Goal: Find specific page/section: Find specific page/section

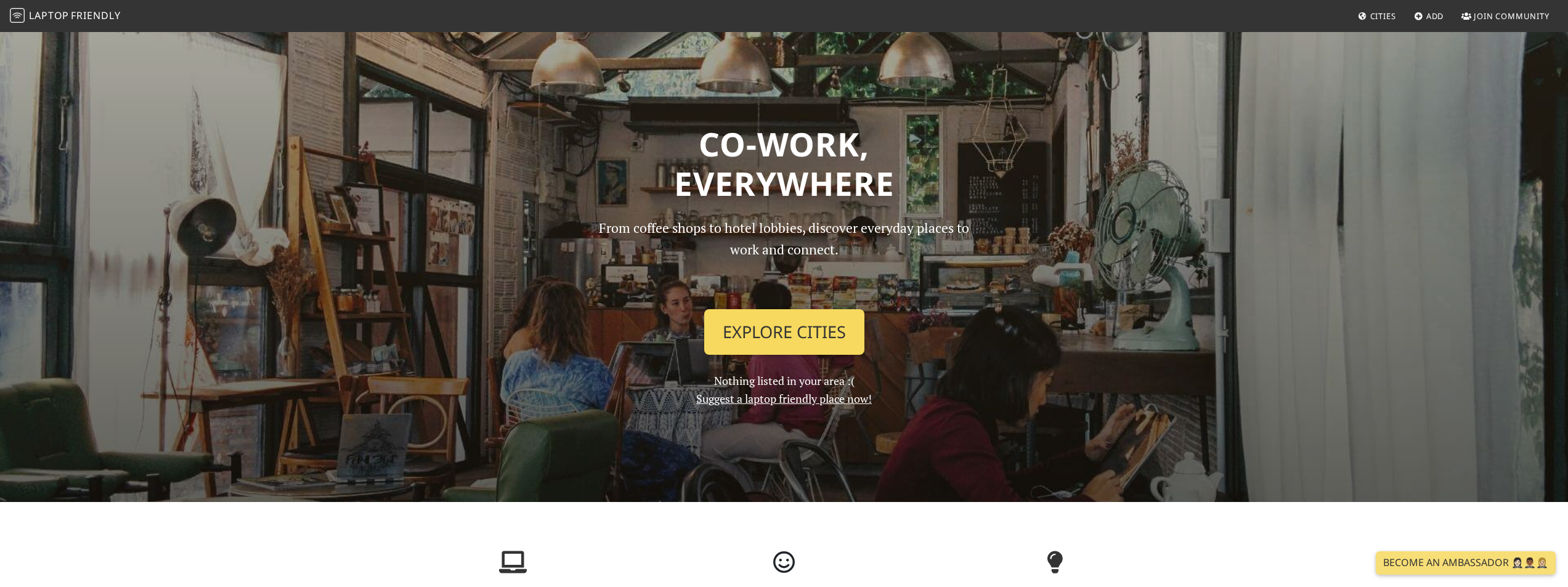
click at [770, 337] on link "Explore Cities" at bounding box center [784, 332] width 160 height 45
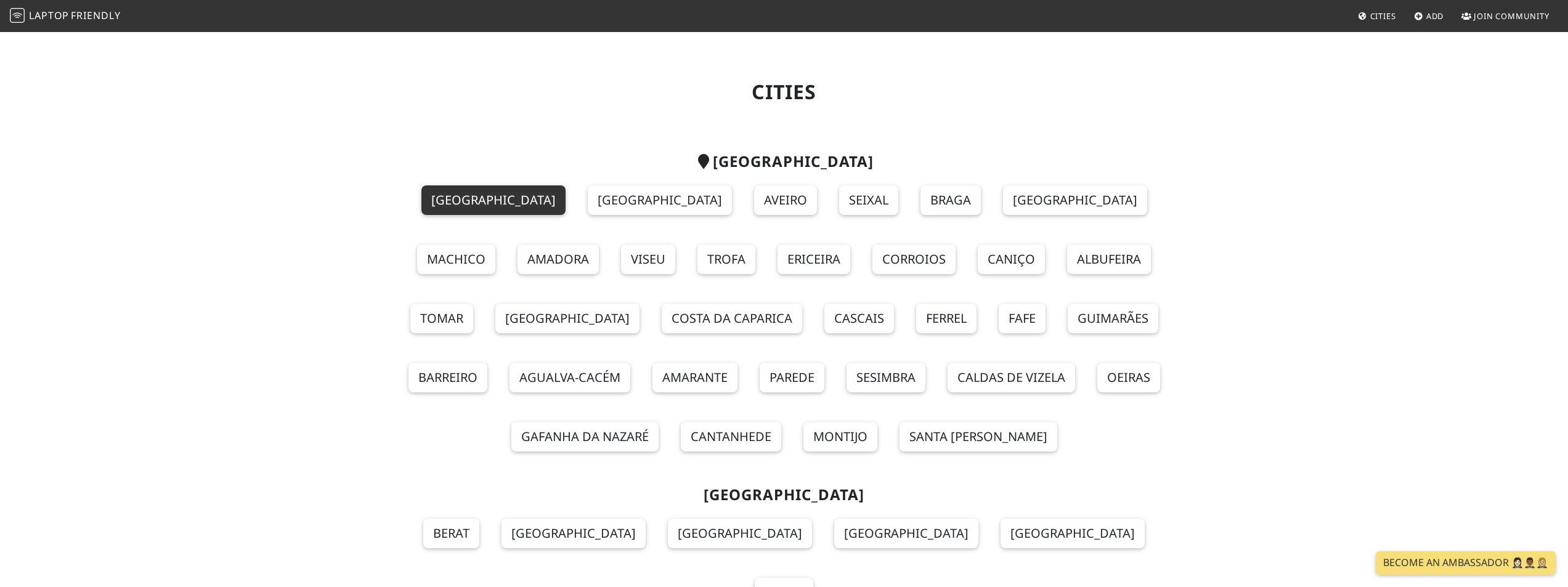
click at [428, 205] on link "[GEOGRAPHIC_DATA]" at bounding box center [493, 200] width 144 height 30
